Goal: Information Seeking & Learning: Learn about a topic

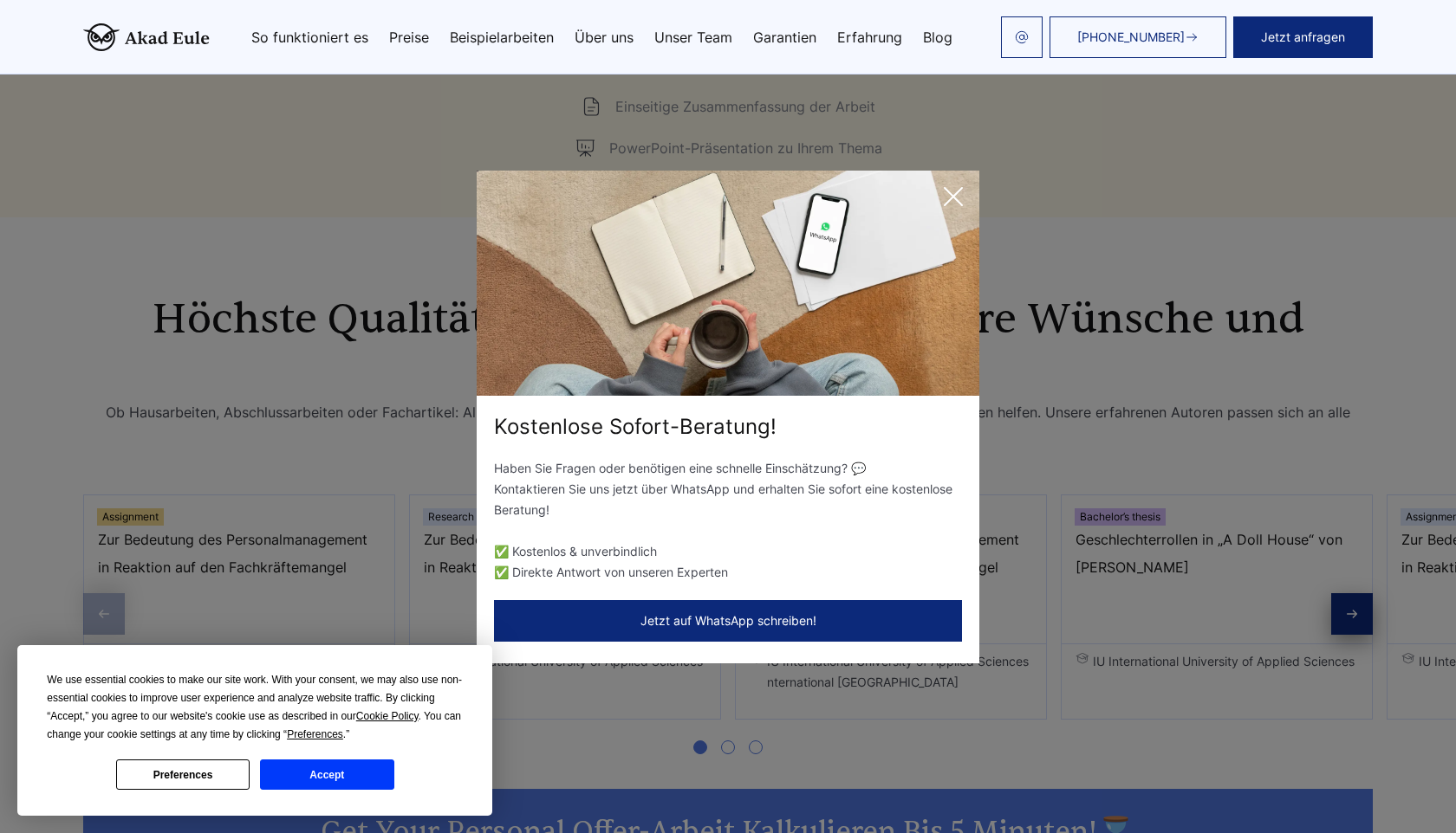
scroll to position [2835, 0]
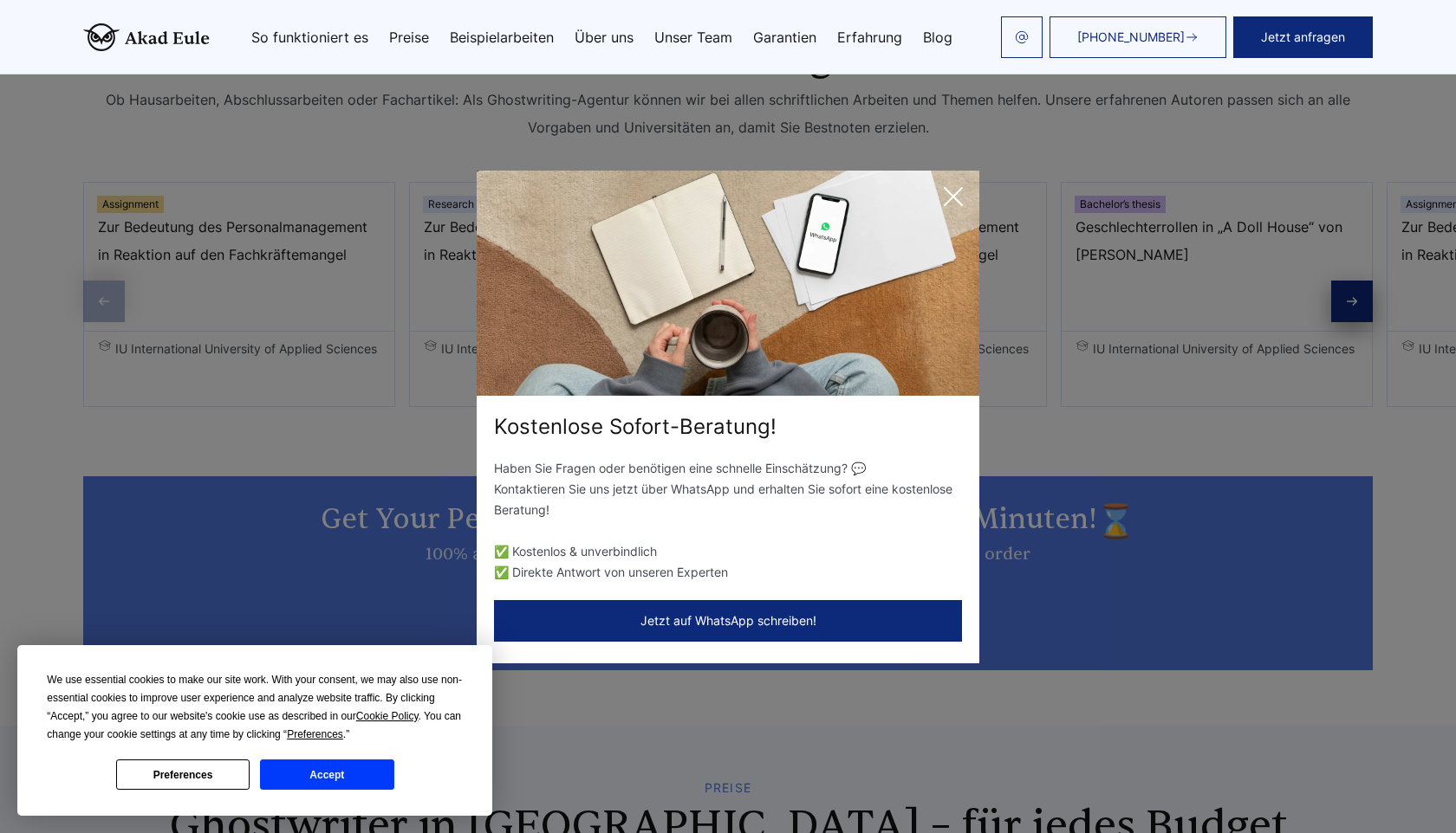
click at [960, 194] on icon at bounding box center [953, 197] width 34 height 34
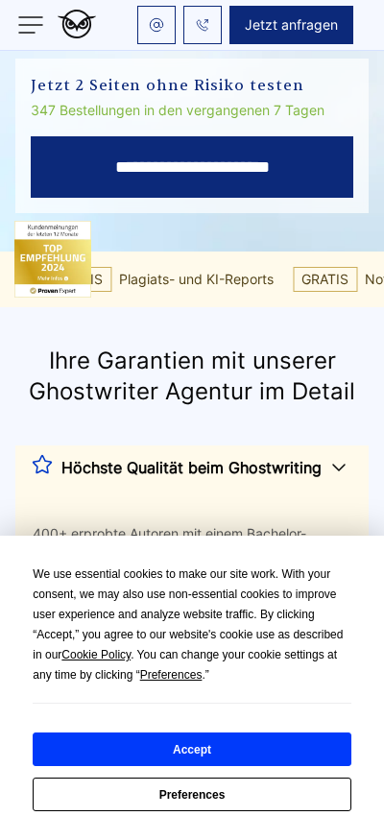
scroll to position [432, 0]
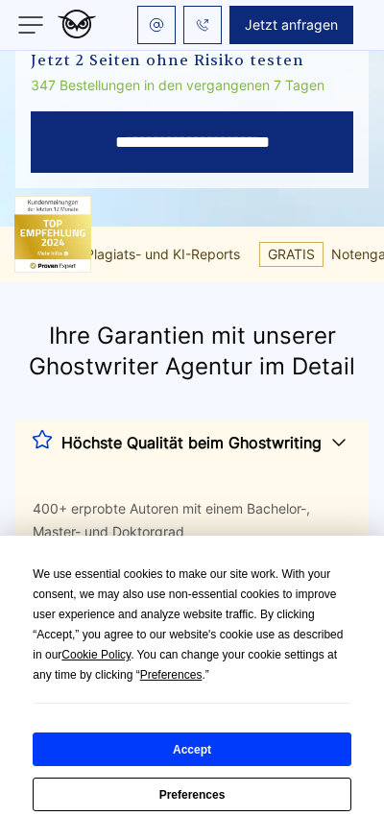
click at [181, 751] on button "Accept" at bounding box center [192, 749] width 318 height 34
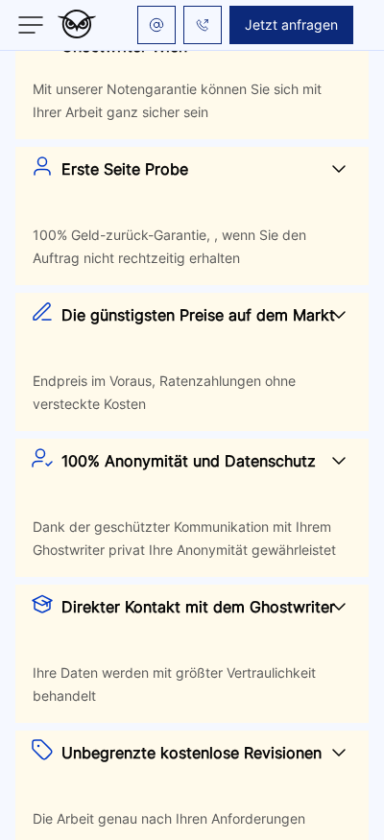
scroll to position [0, 0]
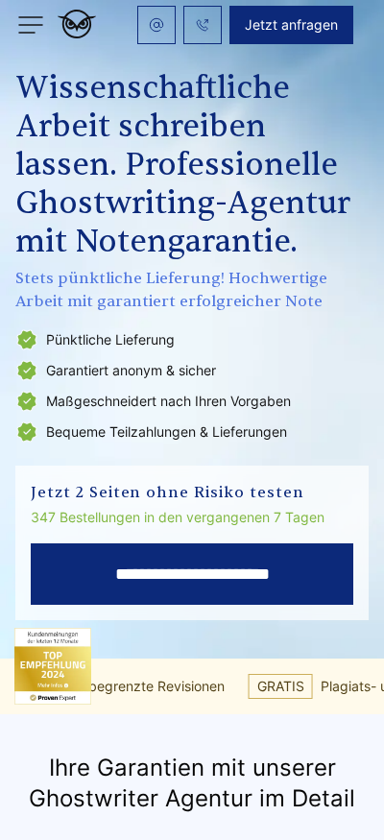
click at [31, 29] on img at bounding box center [30, 25] width 31 height 31
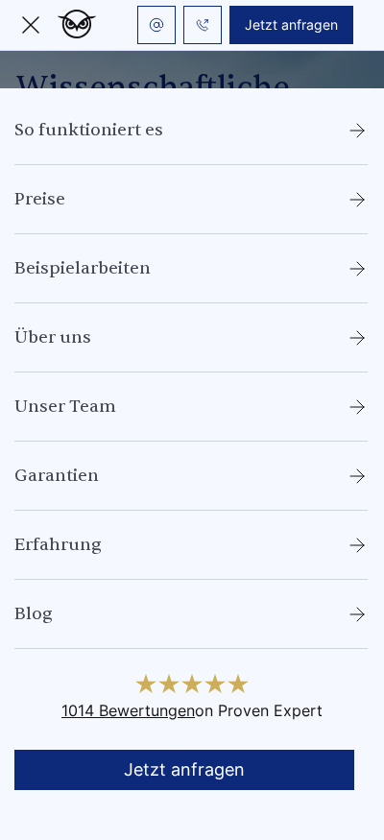
click at [200, 415] on li "Unser Team" at bounding box center [190, 419] width 353 height 46
click at [152, 389] on ul "So funktioniert es Preise Beispielarbeiten Über uns Unser Team" at bounding box center [192, 384] width 384 height 530
click at [95, 396] on link "Unser Team" at bounding box center [65, 407] width 102 height 23
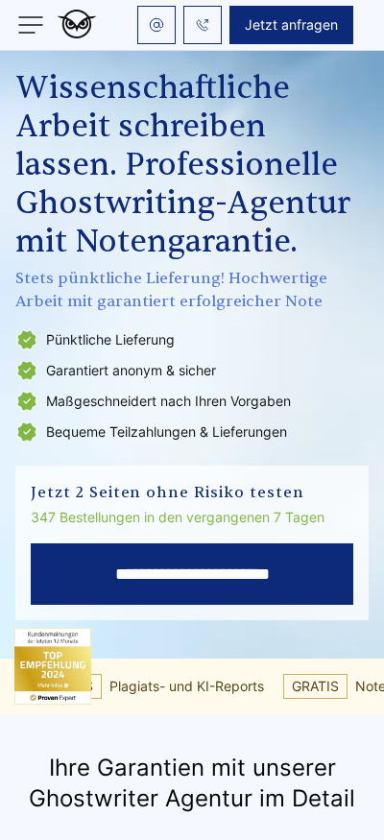
scroll to position [15510, 0]
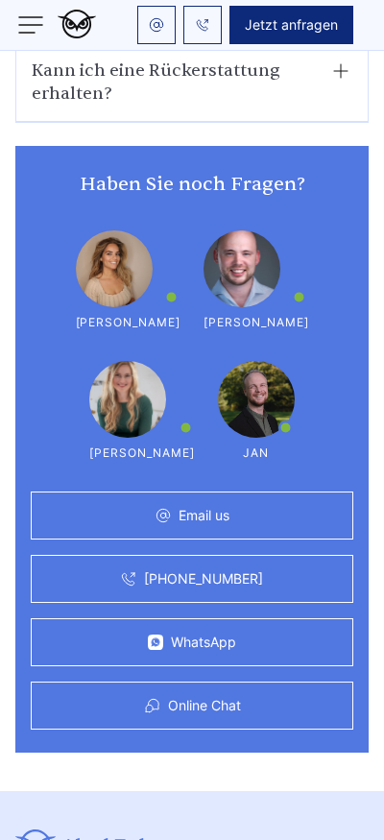
click at [81, 418] on div "Haben Sie noch Fragen? [PERSON_NAME] der Kundenbetreuungsabteilung Günther [GEO…" at bounding box center [191, 449] width 353 height 607
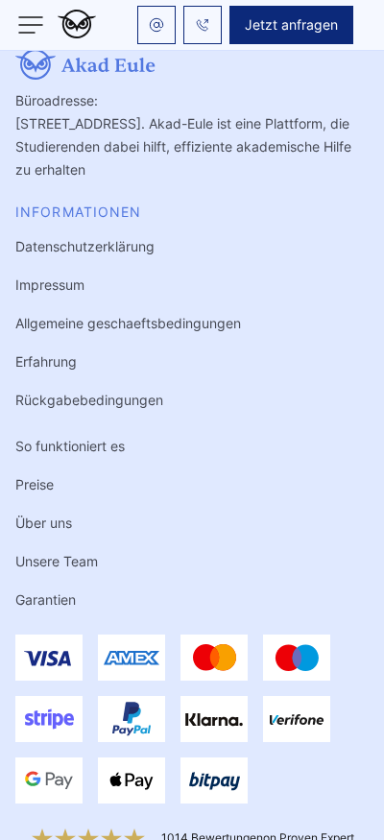
scroll to position [16013, 0]
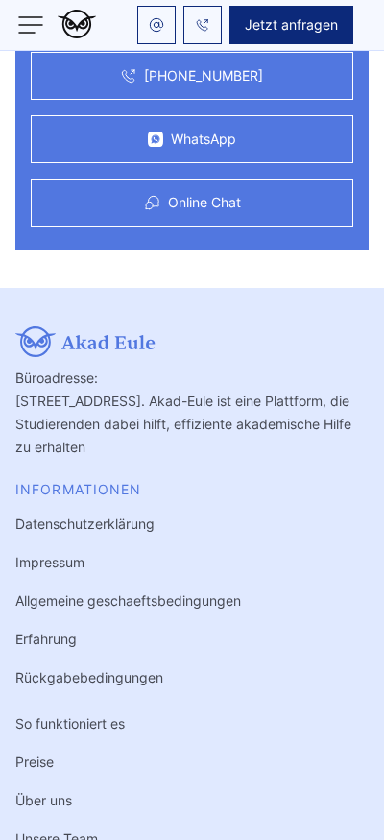
click at [24, 25] on img at bounding box center [30, 25] width 31 height 31
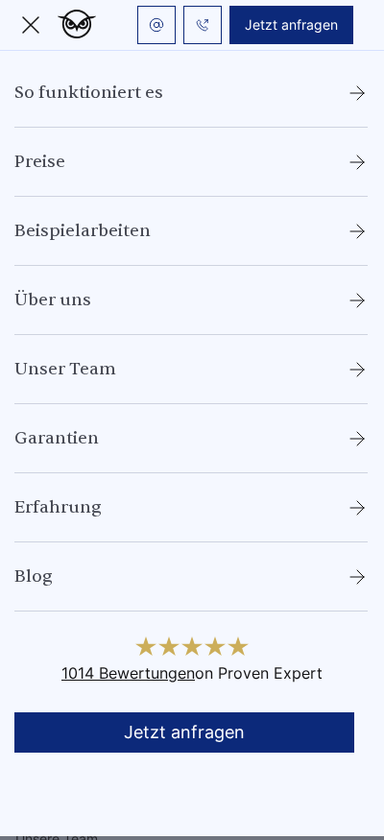
click at [88, 236] on link "Beispielarbeiten" at bounding box center [82, 231] width 136 height 23
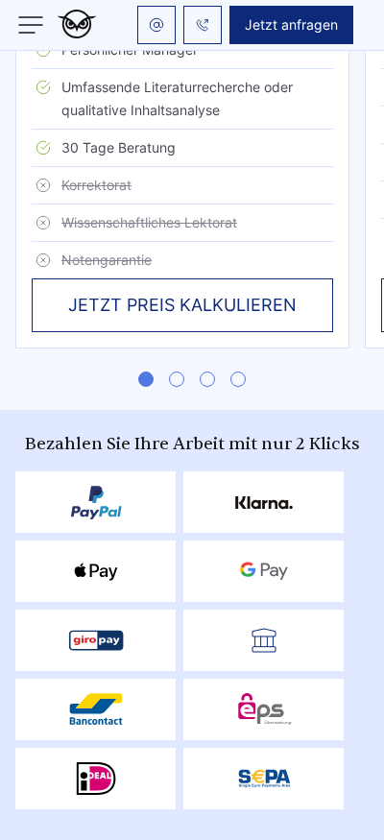
scroll to position [5769, 0]
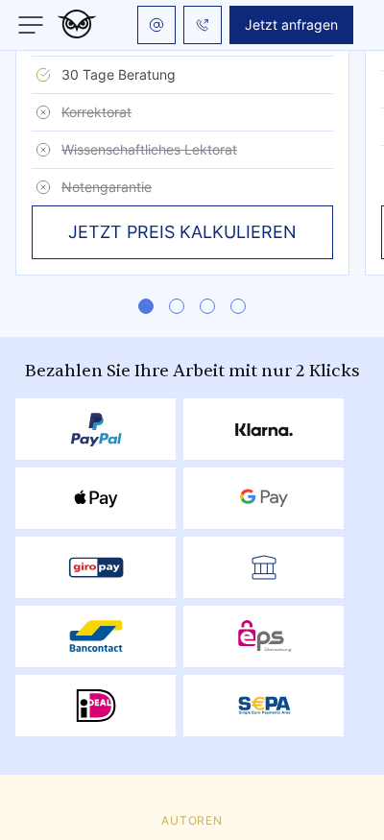
click at [177, 299] on span "Go to slide 2" at bounding box center [176, 306] width 15 height 15
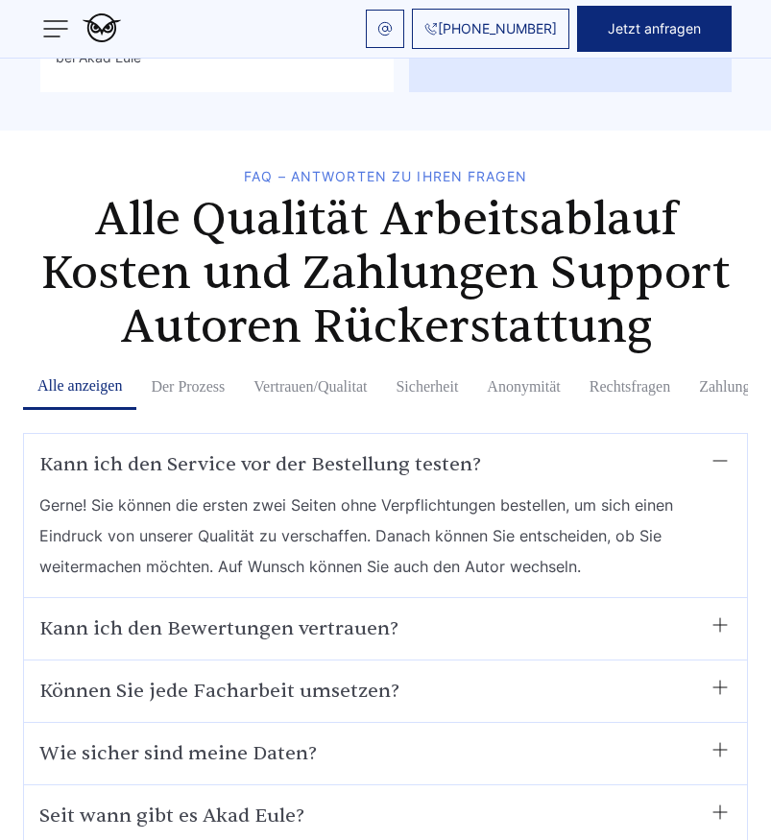
scroll to position [12537, 0]
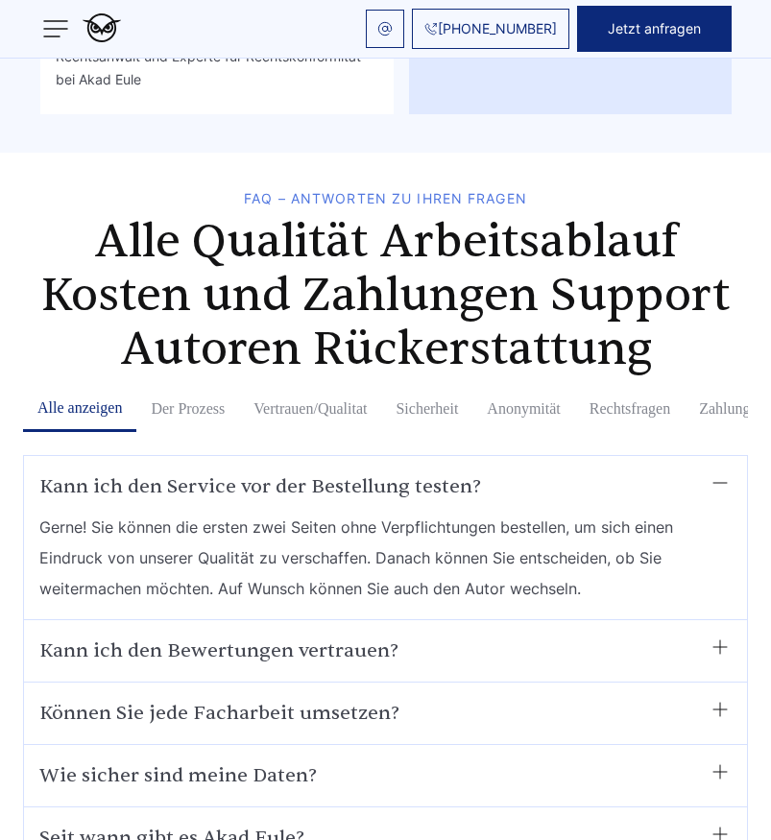
click at [409, 635] on summary "Kann ich den Bewertungen vertrauen?" at bounding box center [385, 650] width 692 height 31
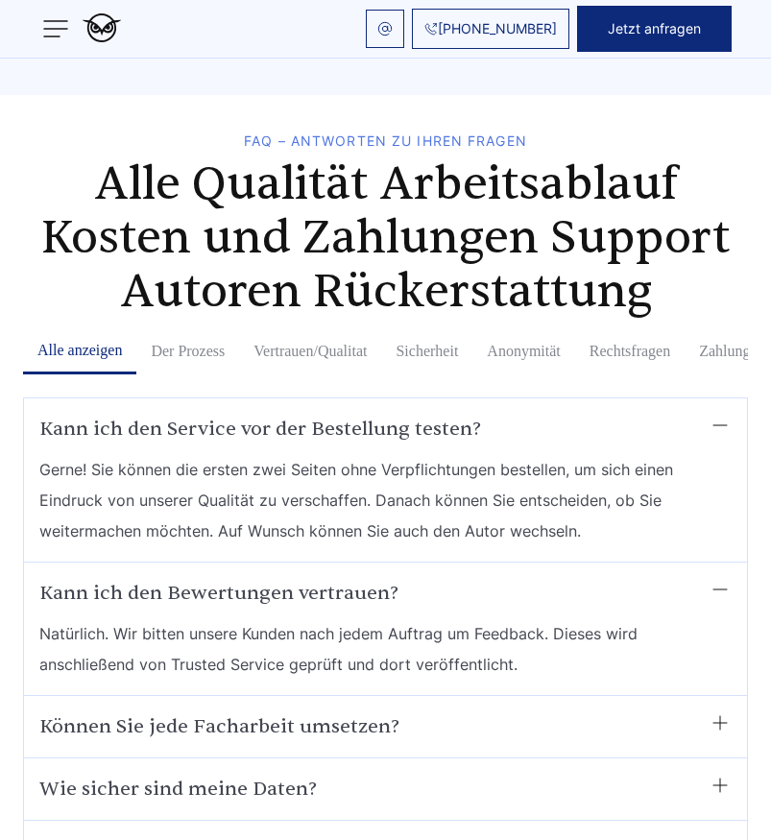
scroll to position [12620, 0]
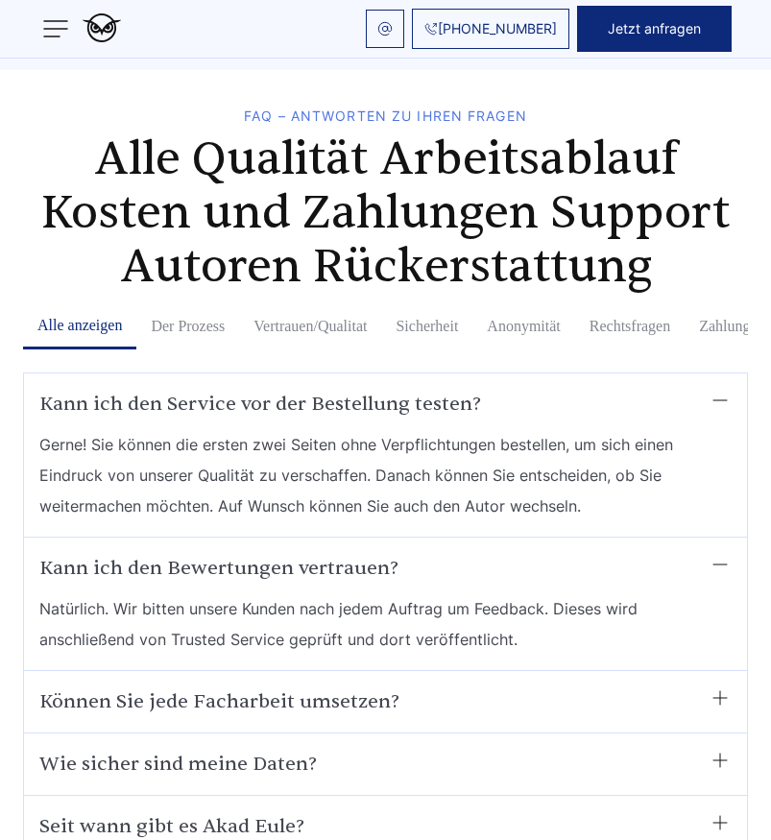
click at [406, 686] on summary "Können Sie jede Facharbeit umsetzen?" at bounding box center [385, 701] width 692 height 31
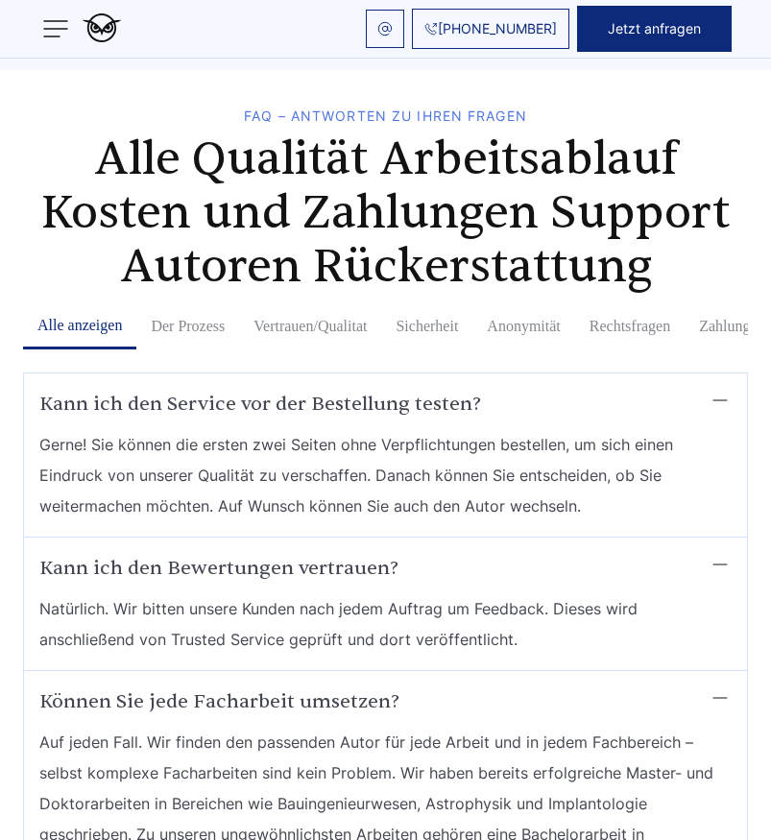
click at [218, 303] on button "Der Prozess" at bounding box center [187, 326] width 103 height 46
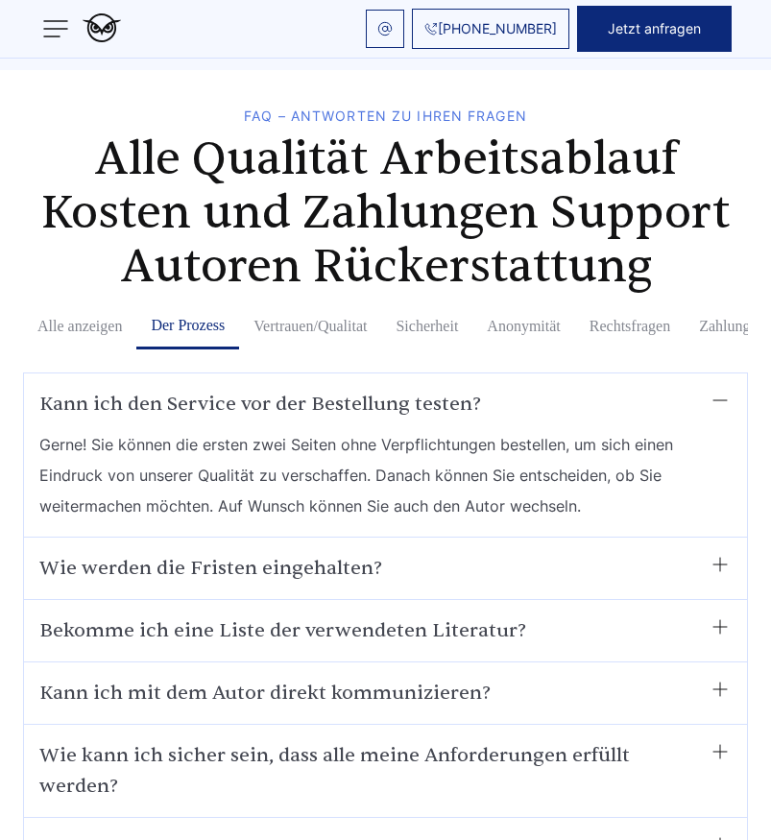
click at [272, 303] on button "Vertrauen/Qualitat" at bounding box center [310, 326] width 142 height 46
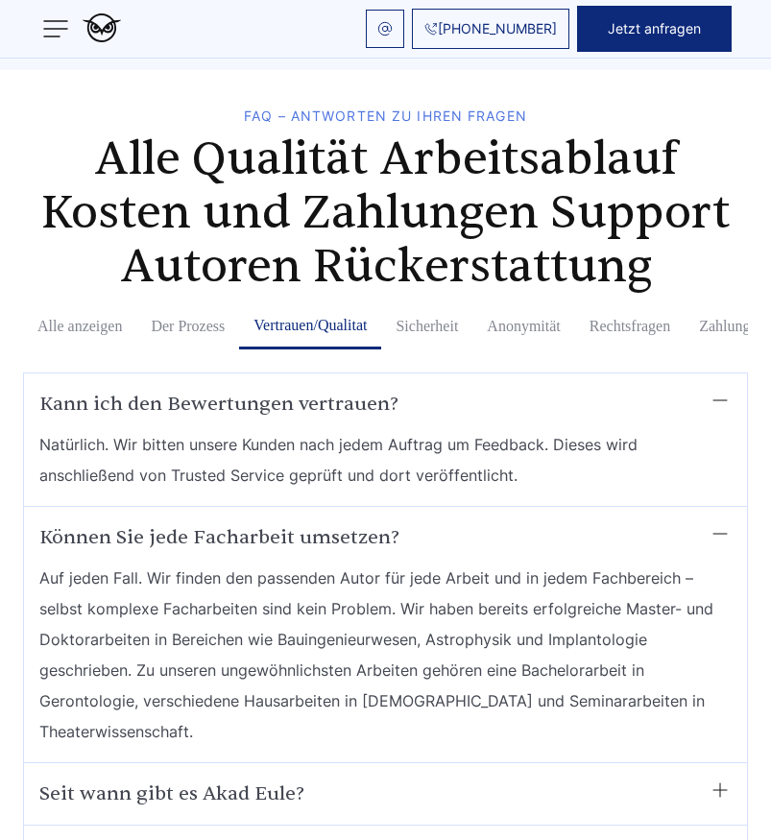
click at [336, 303] on button "Vertrauen/Qualitat" at bounding box center [310, 326] width 142 height 46
click at [433, 303] on button "Sicherheit" at bounding box center [426, 326] width 91 height 46
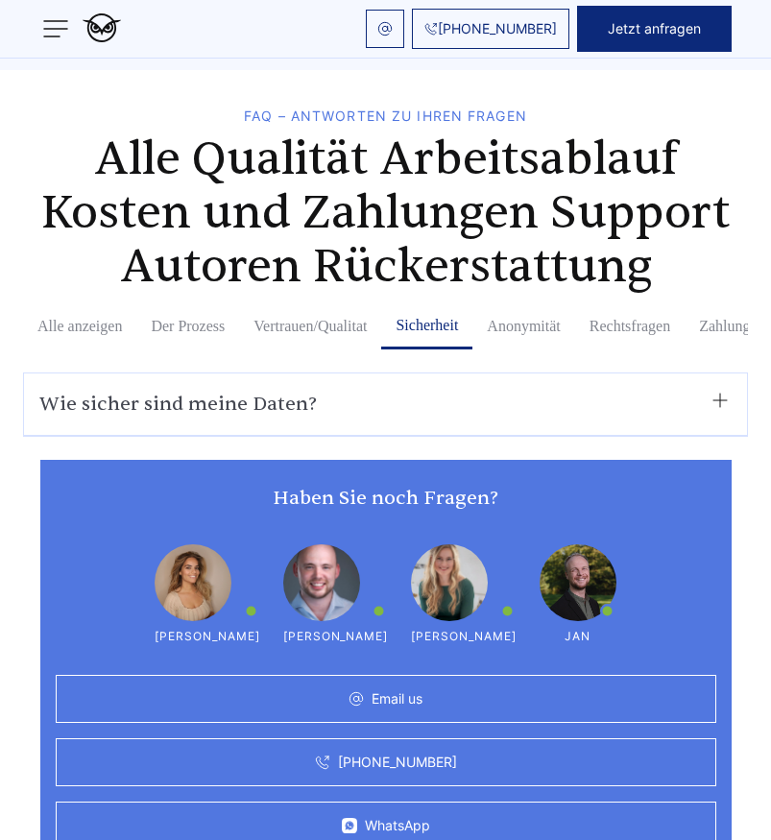
click at [511, 303] on button "Anonymität" at bounding box center [523, 326] width 102 height 46
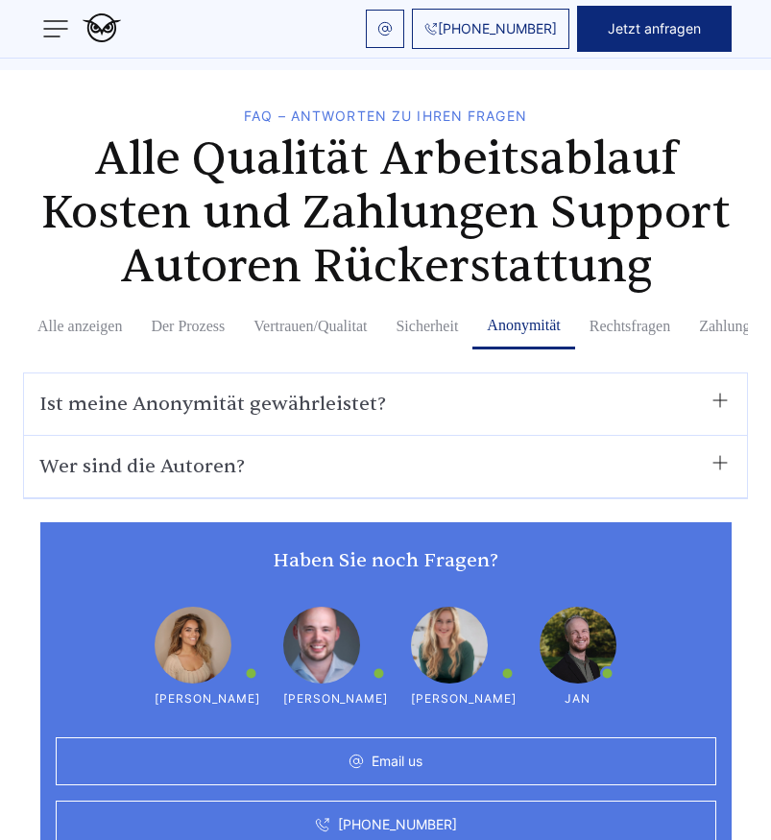
click at [622, 303] on button "Rechtsfragen" at bounding box center [629, 326] width 109 height 46
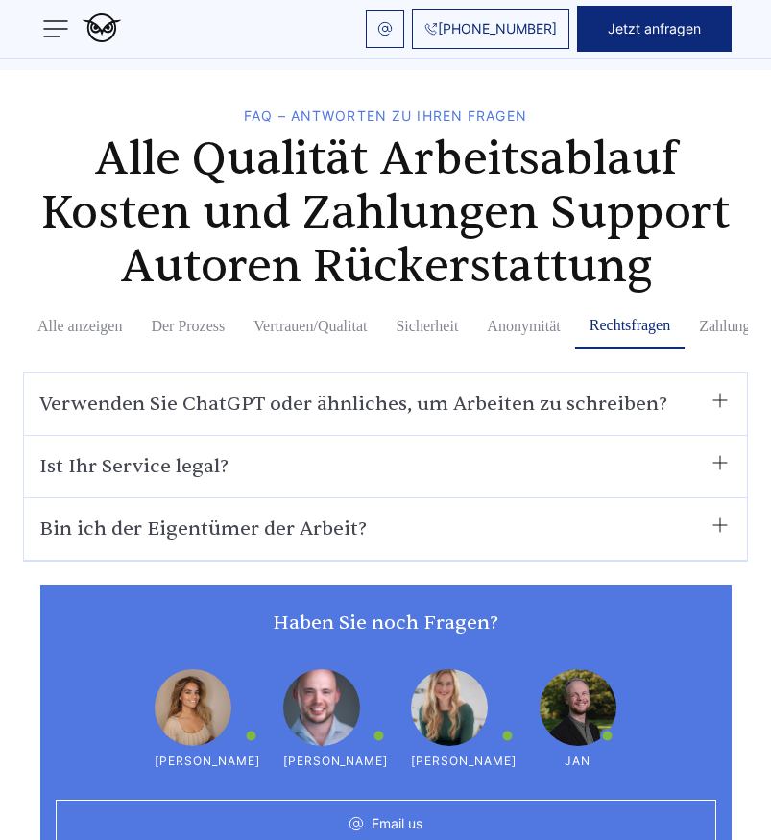
click at [720, 303] on button "Zahlungen" at bounding box center [731, 326] width 94 height 46
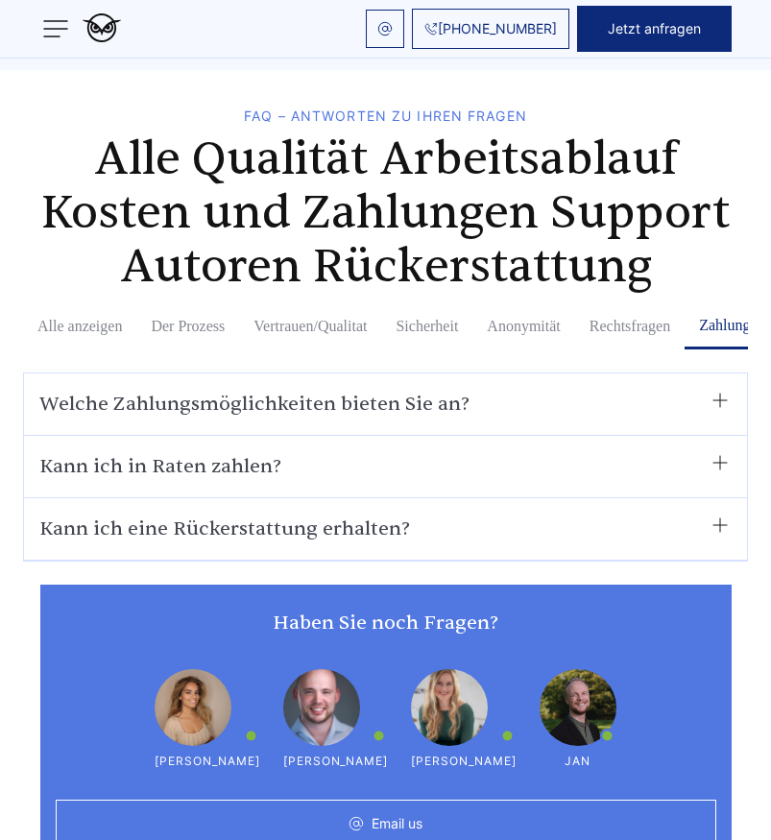
click at [92, 303] on button "Alle anzeigen" at bounding box center [79, 326] width 113 height 46
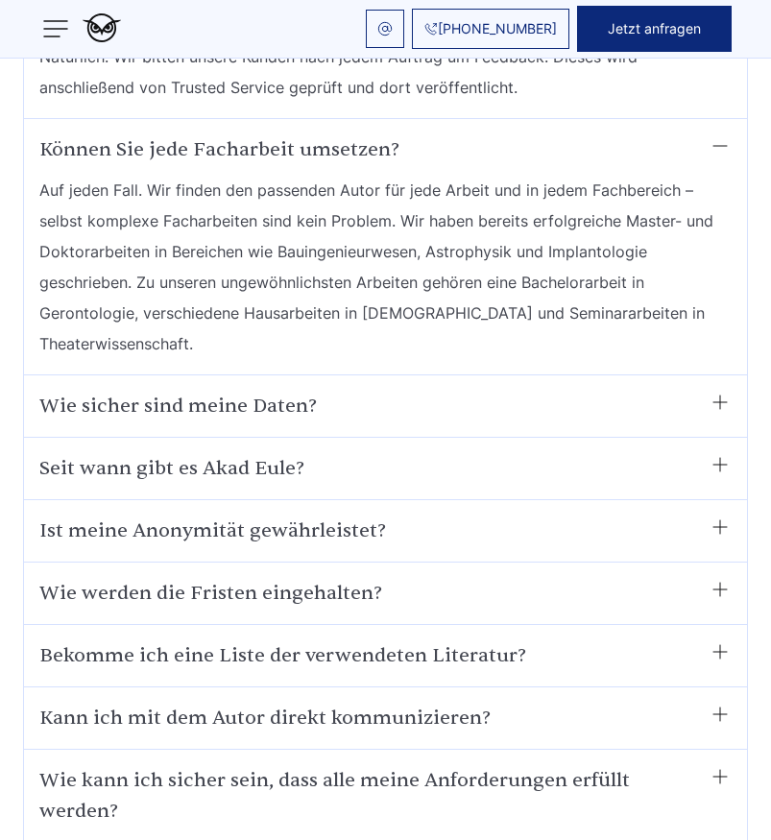
scroll to position [13277, 0]
